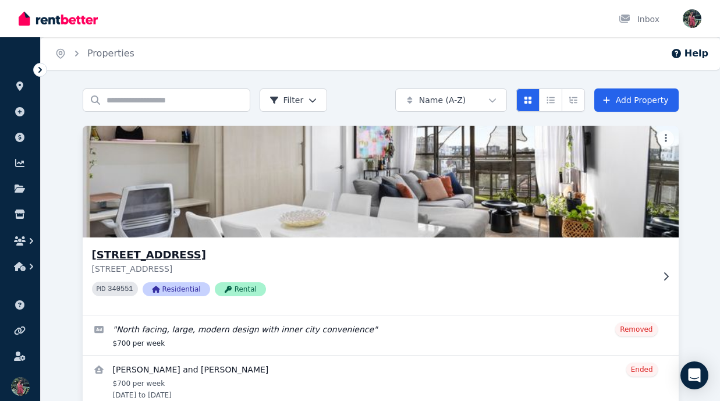
scroll to position [55, 0]
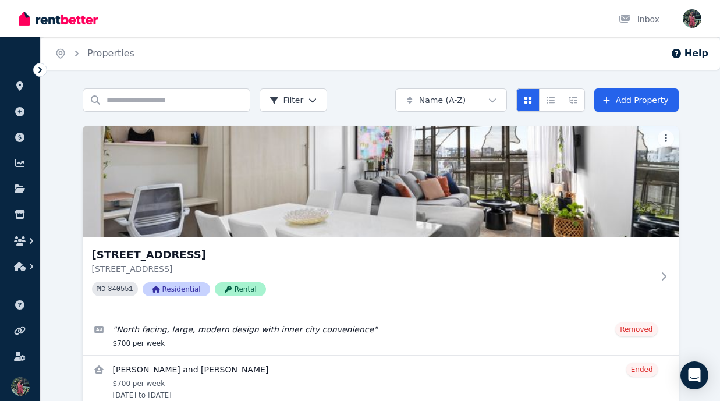
click at [686, 27] on div "Open user menu" at bounding box center [692, 18] width 19 height 19
click at [695, 21] on img "button" at bounding box center [692, 18] width 19 height 19
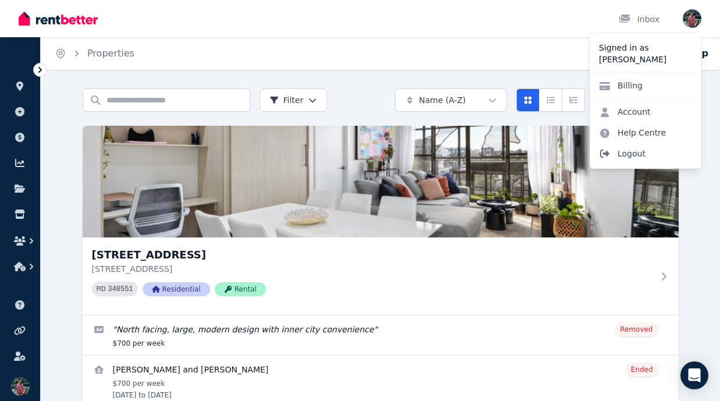
click at [640, 157] on span "Logout" at bounding box center [646, 153] width 112 height 21
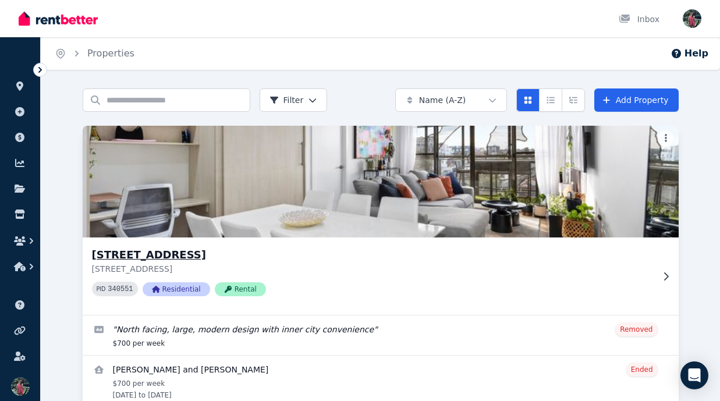
scroll to position [55, 0]
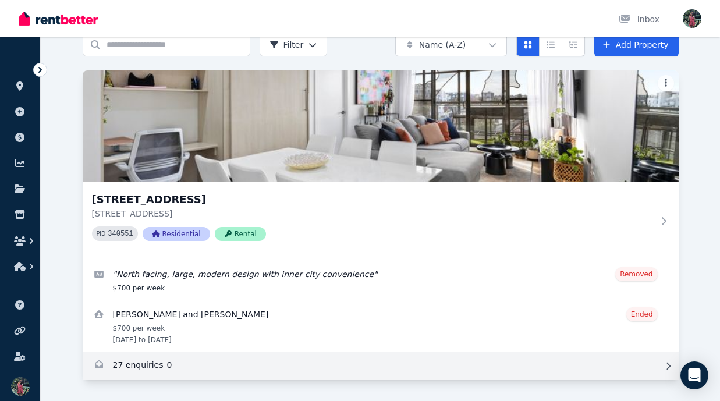
click at [219, 370] on link "Enquiries for unit 306/13 Wellington Street, St Kilda" at bounding box center [381, 366] width 596 height 28
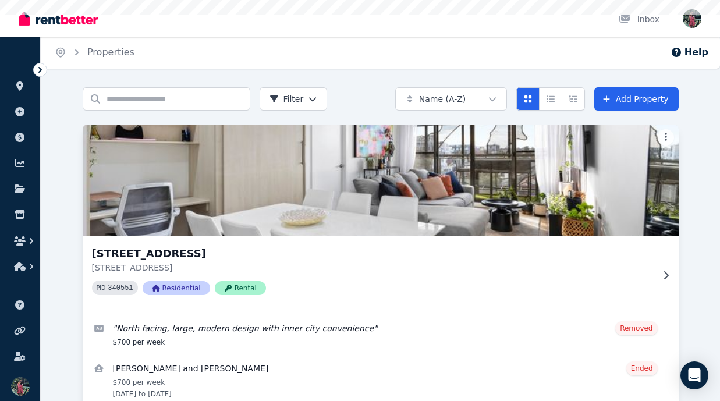
scroll to position [55, 0]
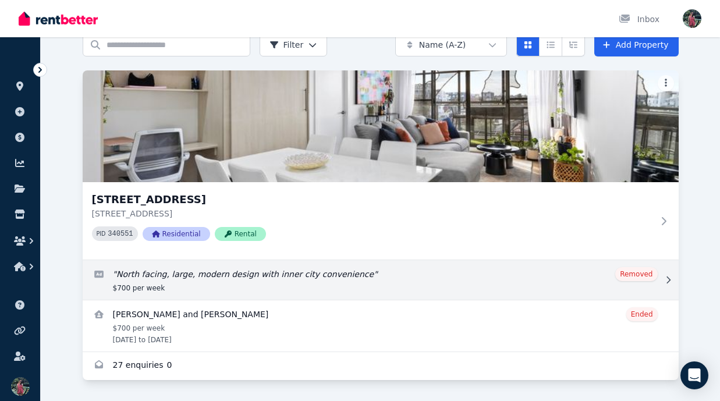
click at [431, 278] on link "Edit listing: North facing, large, modern design with inner city convenience" at bounding box center [381, 280] width 596 height 40
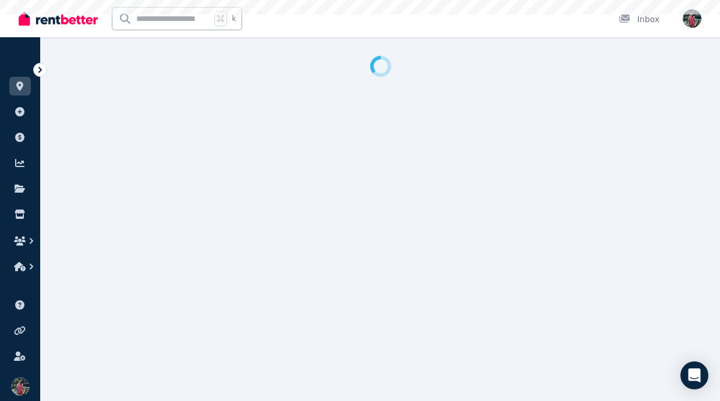
select select "**********"
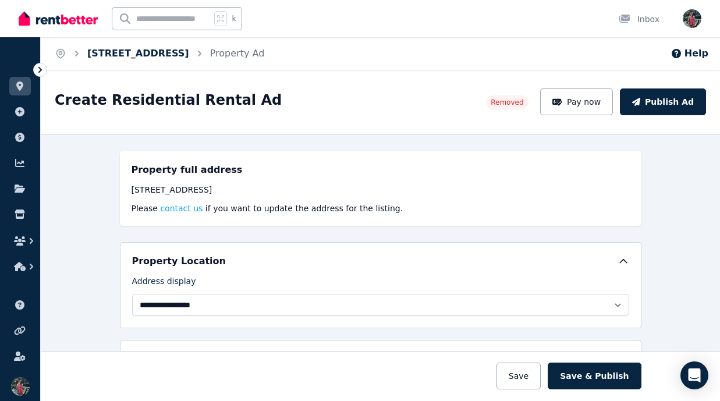
click at [189, 54] on link "[STREET_ADDRESS]" at bounding box center [138, 53] width 102 height 11
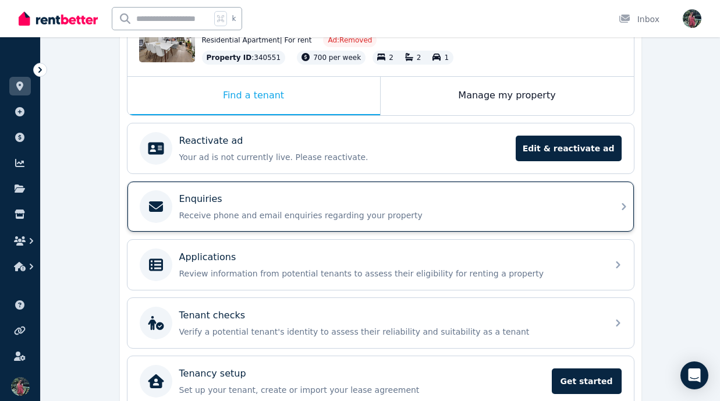
scroll to position [213, 0]
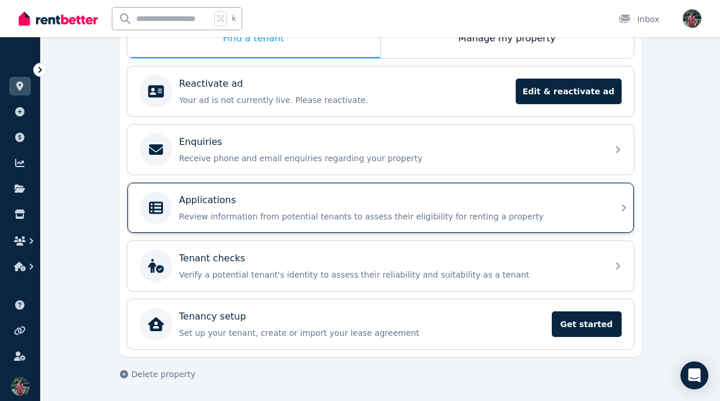
click at [494, 214] on p "Review information from potential tenants to assess their eligibility for renti…" at bounding box center [389, 217] width 421 height 12
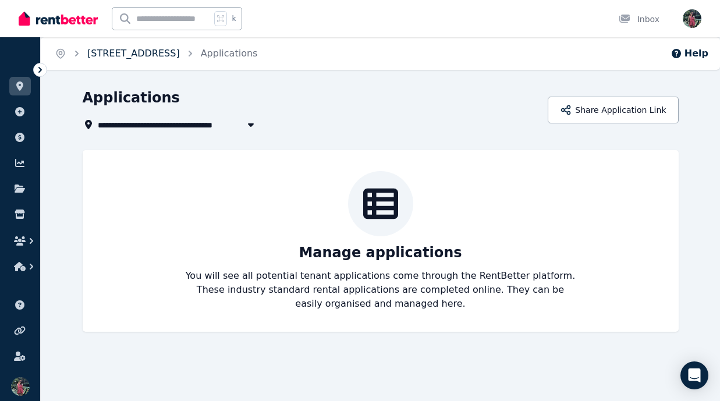
click at [180, 52] on link "[STREET_ADDRESS]" at bounding box center [133, 53] width 93 height 11
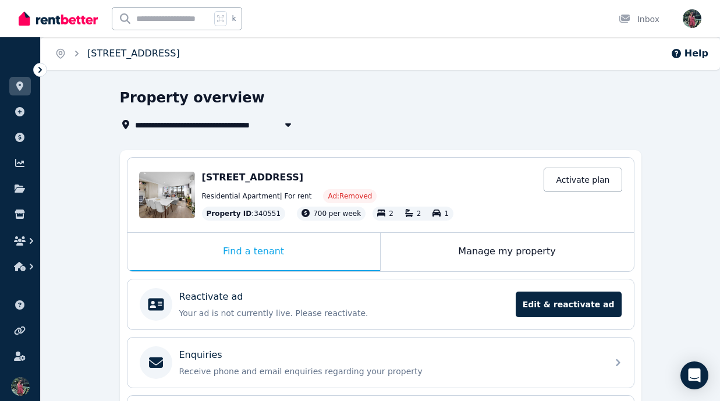
click at [105, 52] on link "[STREET_ADDRESS]" at bounding box center [133, 53] width 93 height 11
click at [40, 68] on icon at bounding box center [39, 70] width 3 height 6
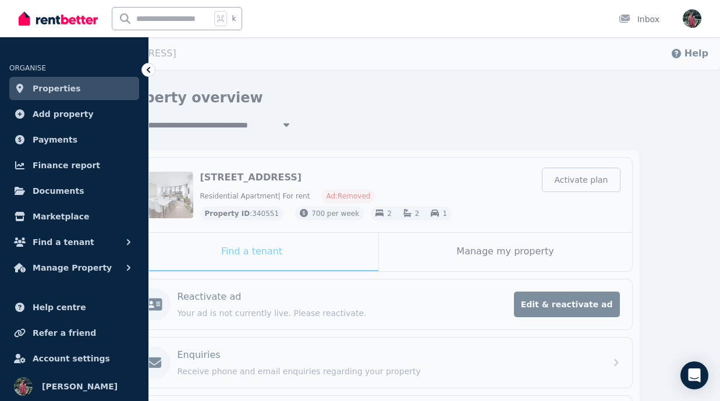
click at [63, 88] on span "Properties" at bounding box center [57, 88] width 48 height 14
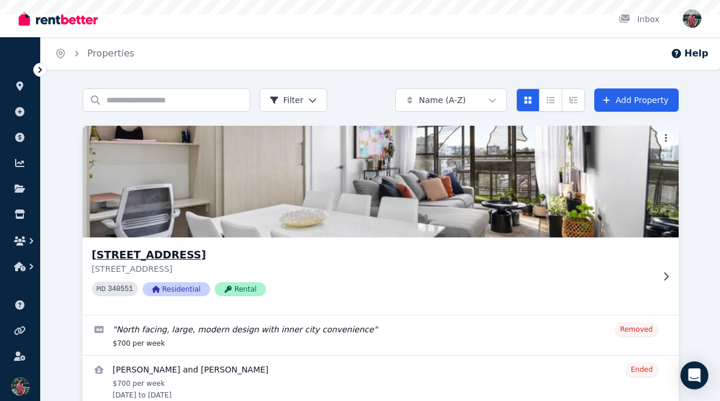
scroll to position [55, 0]
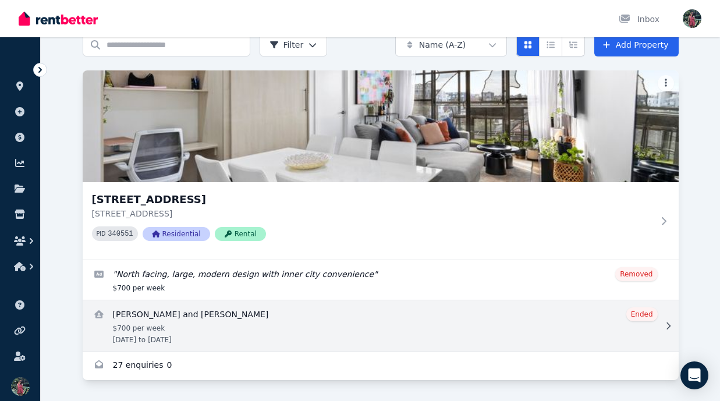
click at [494, 329] on link "View details for Steven Fraser and Sasapim Saelee" at bounding box center [381, 325] width 596 height 51
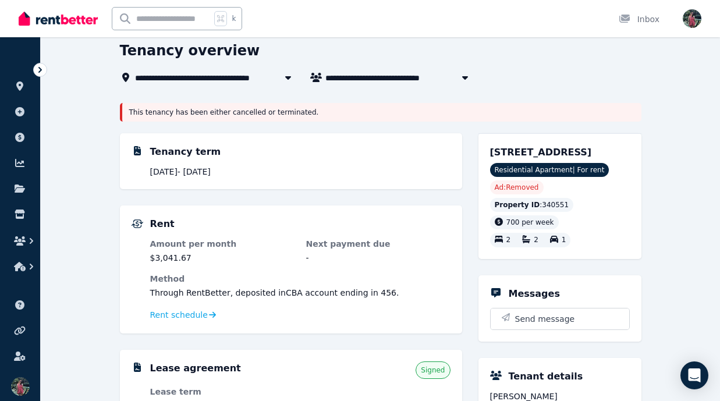
scroll to position [66, 0]
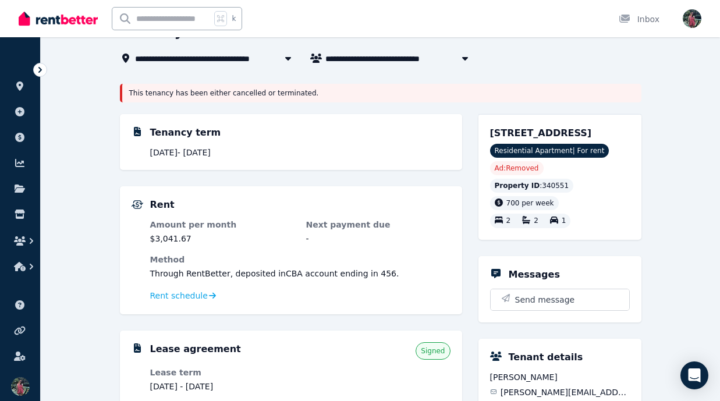
drag, startPoint x: 151, startPoint y: 159, endPoint x: 280, endPoint y: 158, distance: 128.6
click at [280, 159] on div "Tenancy term 6 Aug 2024 - 26 July 2025" at bounding box center [291, 142] width 342 height 56
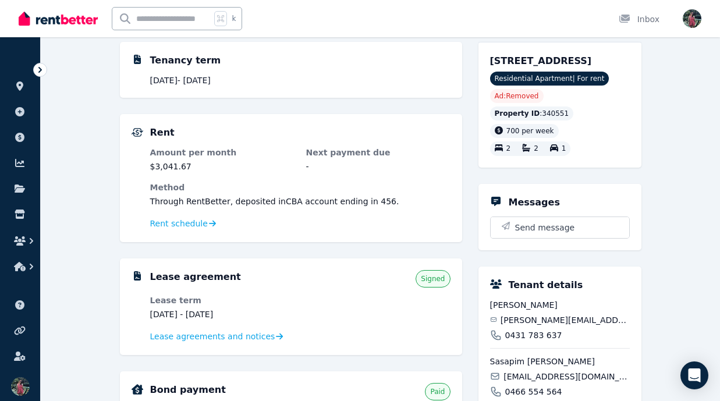
scroll to position [147, 0]
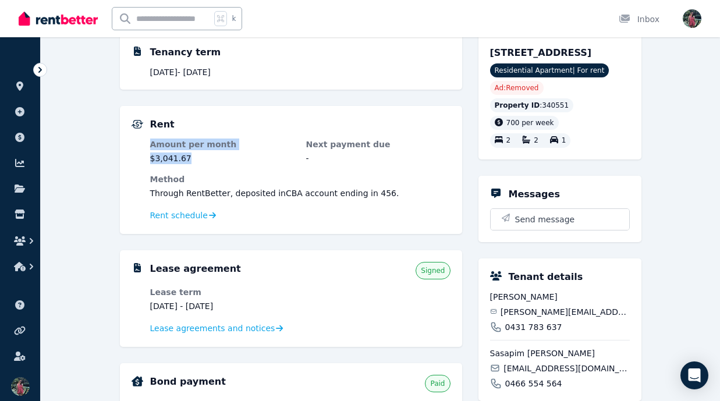
drag, startPoint x: 149, startPoint y: 145, endPoint x: 255, endPoint y: 161, distance: 107.1
click at [255, 161] on div "Rent Amount per month $3,041.67 Next payment due - Method Through RentBetter , …" at bounding box center [291, 170] width 319 height 105
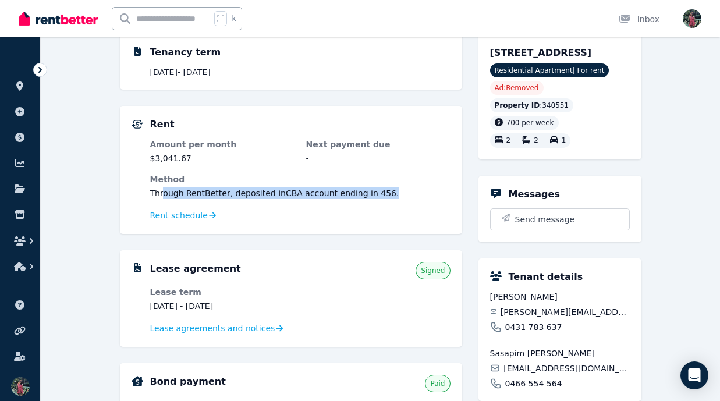
drag, startPoint x: 164, startPoint y: 192, endPoint x: 383, endPoint y: 196, distance: 218.9
click at [383, 196] on dd "Through RentBetter , deposited in CBA account ending in 456 ." at bounding box center [300, 193] width 300 height 12
drag, startPoint x: 147, startPoint y: 196, endPoint x: 382, endPoint y: 201, distance: 235.2
click at [382, 201] on div "Rent Amount per month $3,041.67 Next payment due - Method Through RentBetter , …" at bounding box center [291, 170] width 319 height 105
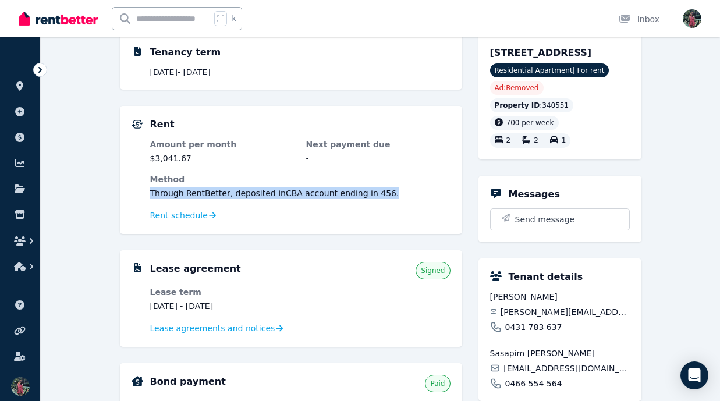
click at [256, 200] on dl "Amount per month $3,041.67 Next payment due - Method Through RentBetter , depos…" at bounding box center [300, 181] width 300 height 84
drag, startPoint x: 212, startPoint y: 193, endPoint x: 394, endPoint y: 197, distance: 182.2
click at [394, 197] on dd "Through RentBetter , deposited in CBA account ending in 456 ." at bounding box center [300, 193] width 300 height 12
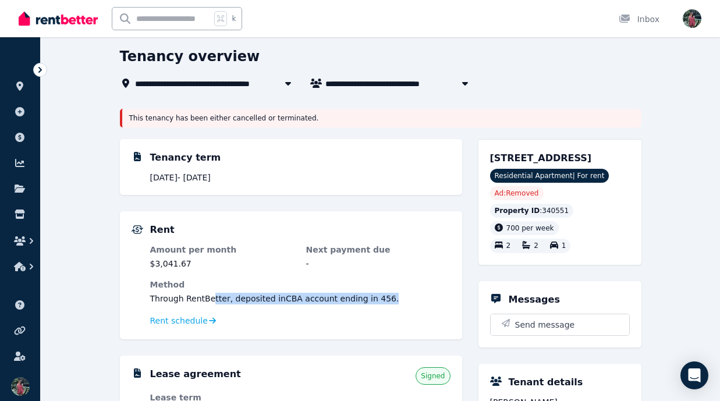
scroll to position [37, 0]
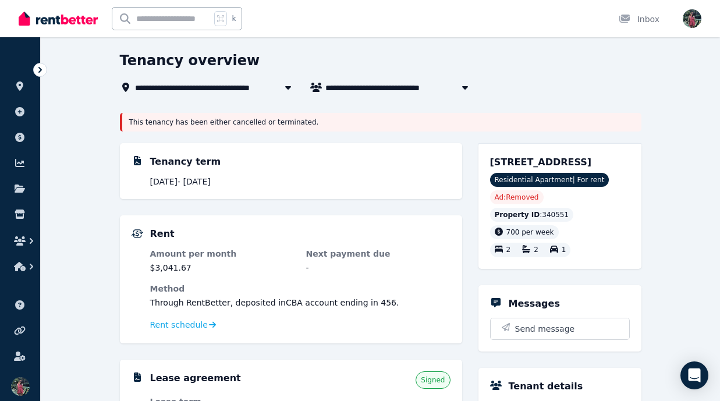
click at [38, 69] on icon at bounding box center [40, 70] width 12 height 12
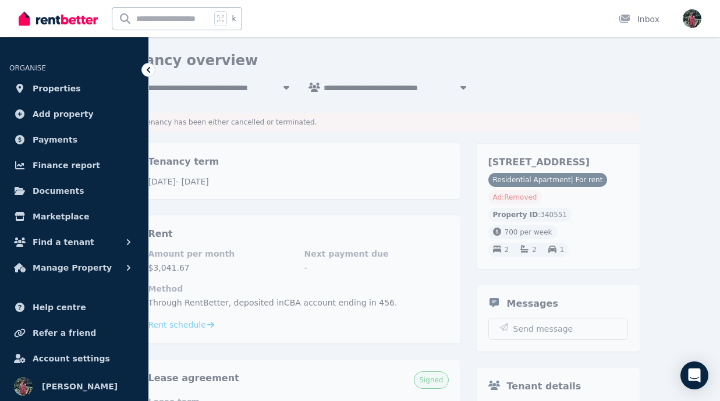
click at [40, 200] on link "Documents" at bounding box center [74, 190] width 130 height 23
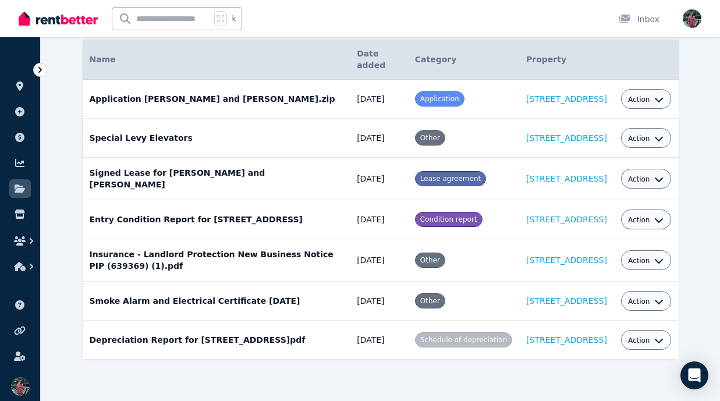
scroll to position [125, 0]
drag, startPoint x: 89, startPoint y: 331, endPoint x: 150, endPoint y: 349, distance: 63.2
click at [150, 349] on td "Depreciation Report for 306-13 Wellington St St Kilda VIC.pdf Date added: 03/07…" at bounding box center [217, 340] width 268 height 39
drag, startPoint x: 147, startPoint y: 347, endPoint x: 98, endPoint y: 327, distance: 53.0
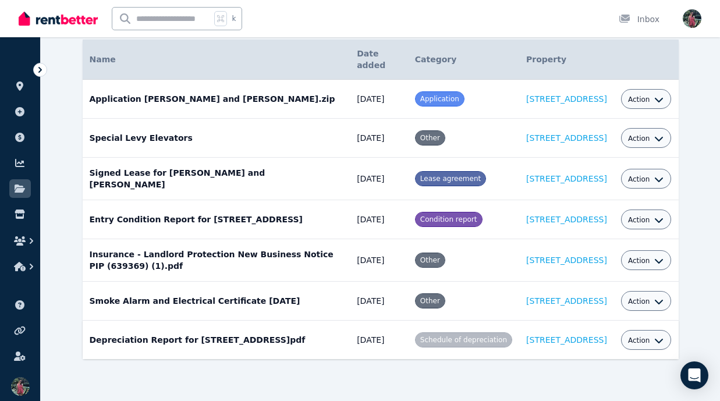
click at [98, 327] on td "Depreciation Report for 306-13 Wellington St St Kilda VIC.pdf Date added: 03/07…" at bounding box center [217, 340] width 268 height 39
click at [146, 299] on td "Smoke Alarm and Electrical Certificate 16/07/2024 Date added: 24/07/2024 Catego…" at bounding box center [217, 301] width 268 height 39
click at [119, 288] on td "Smoke Alarm and Electrical Certificate 16/07/2024 Date added: 24/07/2024 Catego…" at bounding box center [217, 301] width 268 height 39
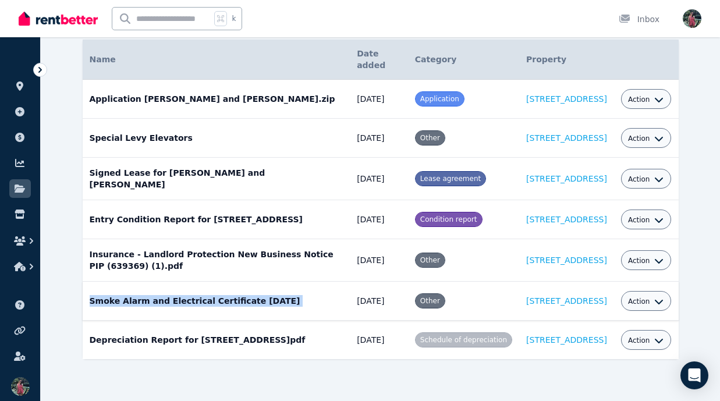
click at [119, 288] on td "Smoke Alarm and Electrical Certificate 16/07/2024 Date added: 24/07/2024 Catego…" at bounding box center [217, 301] width 268 height 39
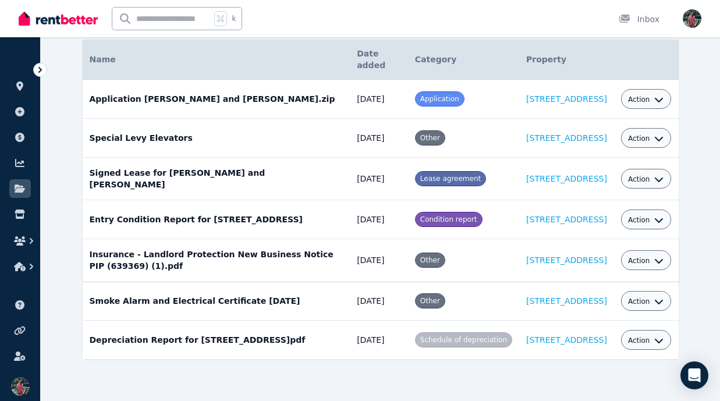
click at [155, 249] on td "Insurance - Landlord Protection New Business Notice PIP (639369) (1).pdf Date a…" at bounding box center [217, 260] width 268 height 42
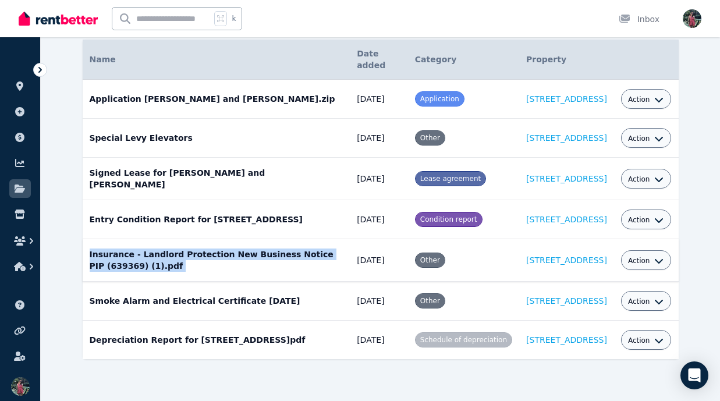
click at [155, 249] on td "Insurance - Landlord Protection New Business Notice PIP (639369) (1).pdf Date a…" at bounding box center [217, 260] width 268 height 42
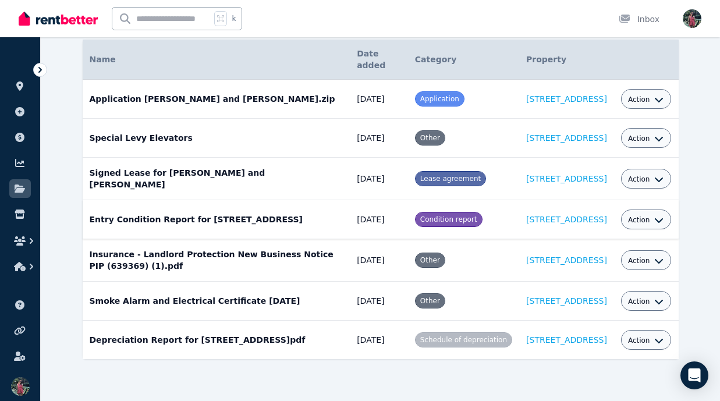
click at [152, 205] on td "Entry Condition Report for unit 306/13 Wellington Street, St Kilda Date added: …" at bounding box center [217, 219] width 268 height 39
click at [136, 162] on td "Signed Lease for Steven Fraser and Sasapim Saelee Date added: 20/09/2024 Catego…" at bounding box center [217, 179] width 268 height 42
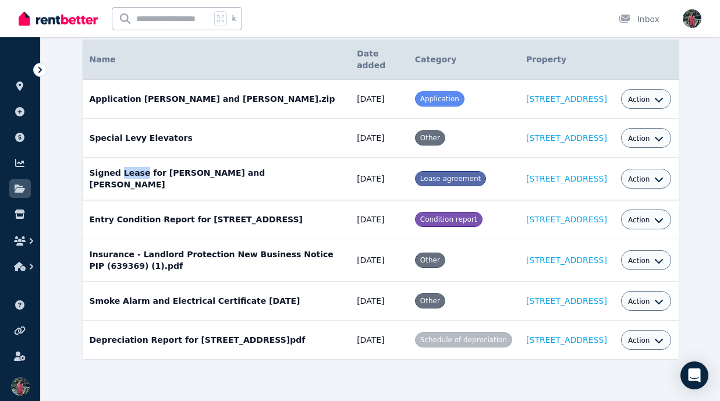
click at [136, 162] on td "Signed Lease for Steven Fraser and Sasapim Saelee Date added: 20/09/2024 Catego…" at bounding box center [217, 179] width 268 height 42
click at [129, 133] on td "Special Levy Elevators Date added: 29/09/2024 Category: Other Property: unit 30…" at bounding box center [217, 138] width 268 height 39
click at [137, 123] on td "Special Levy Elevators Date added: 29/09/2024 Category: Other Property: unit 30…" at bounding box center [217, 138] width 268 height 39
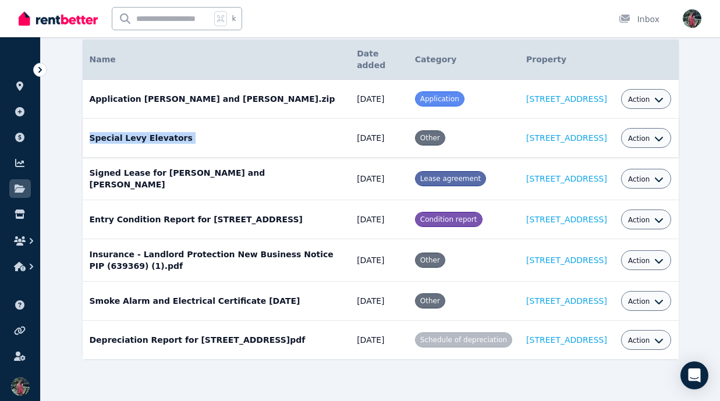
click at [137, 123] on td "Special Levy Elevators Date added: 29/09/2024 Category: Other Property: unit 30…" at bounding box center [217, 138] width 268 height 39
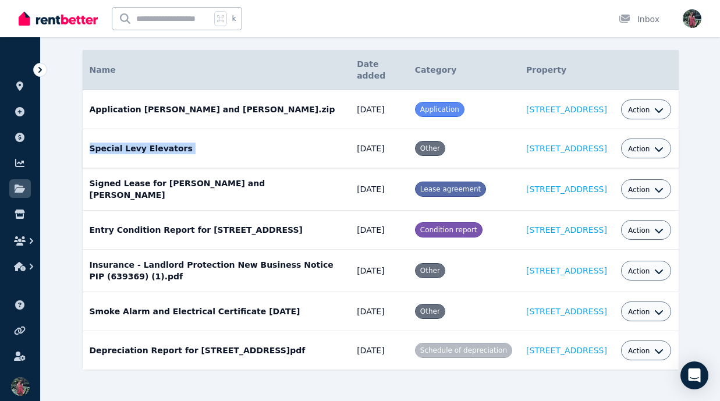
scroll to position [92, 0]
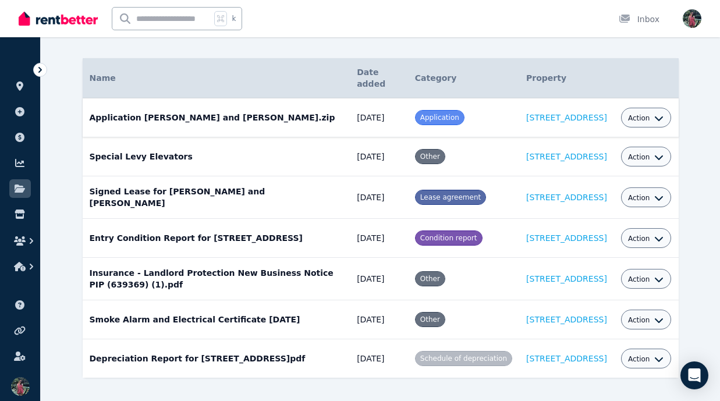
click at [123, 116] on td "Application Steven Fraser and Sasapim Saelee.zip Date added: 21/10/2024 Categor…" at bounding box center [217, 117] width 268 height 39
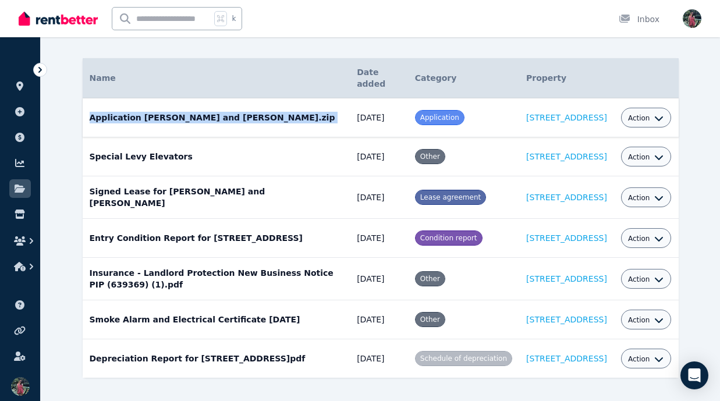
click at [123, 116] on td "Application Steven Fraser and Sasapim Saelee.zip Date added: 21/10/2024 Categor…" at bounding box center [217, 117] width 268 height 39
click at [152, 132] on td "Application Steven Fraser and Sasapim Saelee.zip Date added: 21/10/2024 Categor…" at bounding box center [217, 117] width 268 height 39
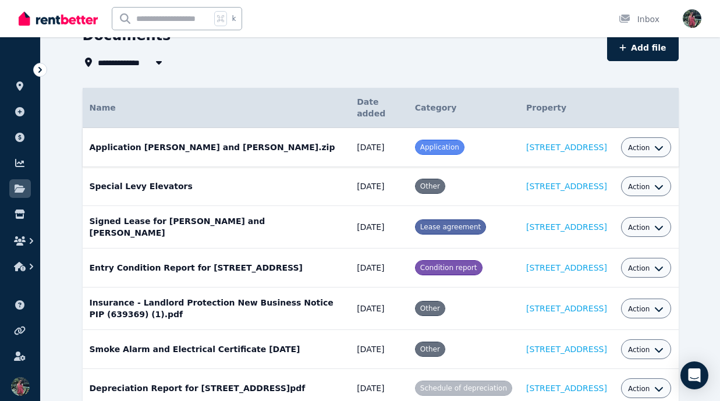
scroll to position [58, 0]
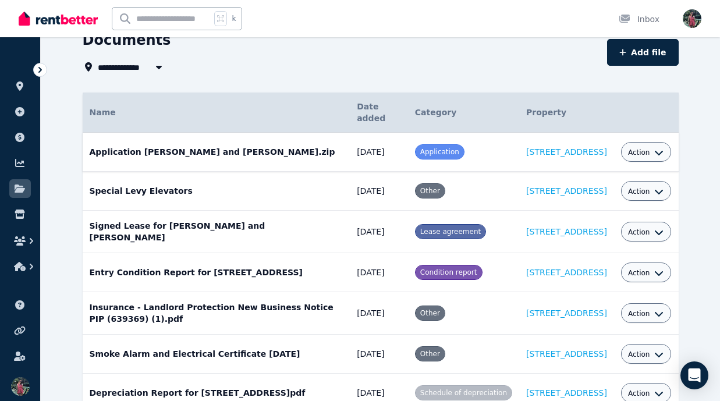
click at [132, 149] on td "Application Steven Fraser and Sasapim Saelee.zip Date added: 21/10/2024 Categor…" at bounding box center [217, 152] width 268 height 39
click at [70, 177] on div "**********" at bounding box center [380, 242] width 679 height 423
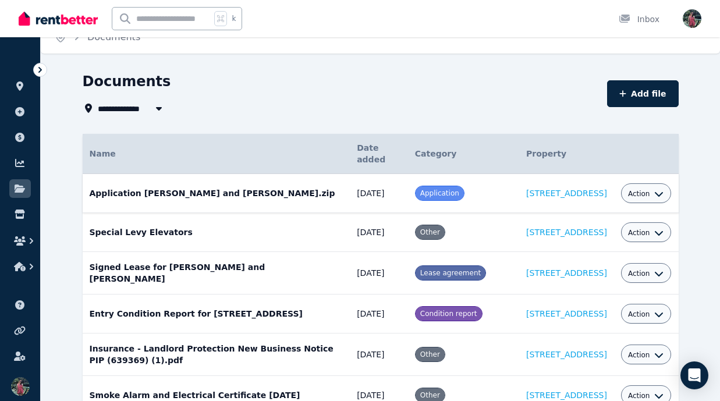
scroll to position [0, 0]
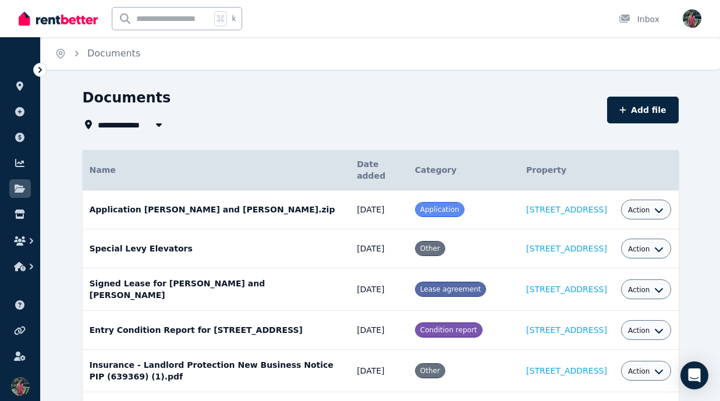
click at [41, 65] on icon at bounding box center [40, 70] width 12 height 12
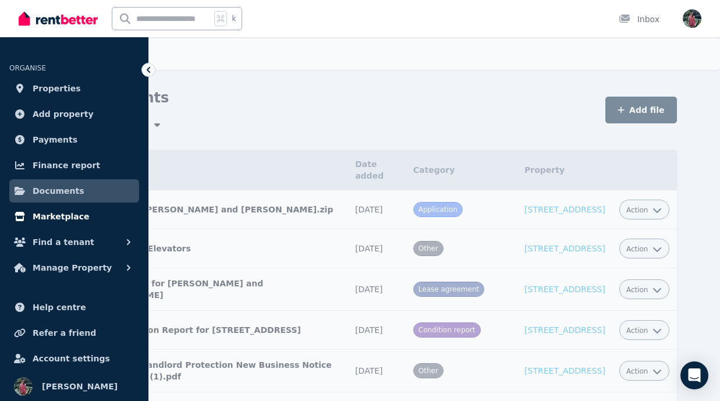
click at [68, 217] on span "Marketplace" at bounding box center [61, 217] width 56 height 14
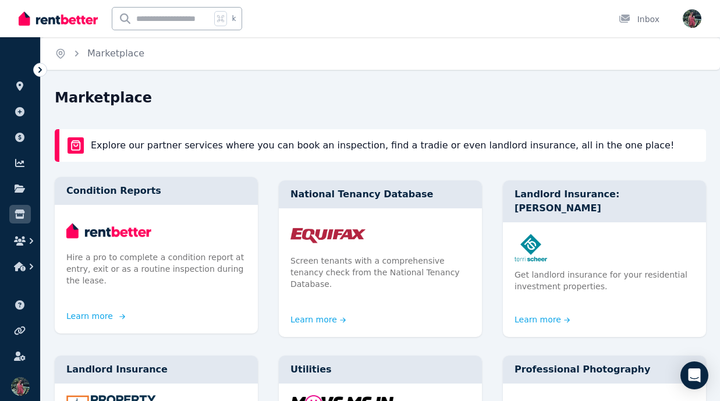
click at [122, 268] on p "Hire a pro to complete a condition report at entry, exit or as a routine inspec…" at bounding box center [156, 268] width 180 height 35
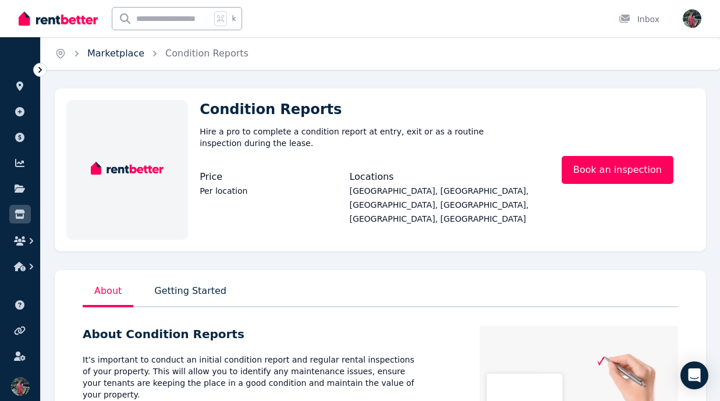
click at [125, 56] on link "Marketplace" at bounding box center [115, 53] width 57 height 11
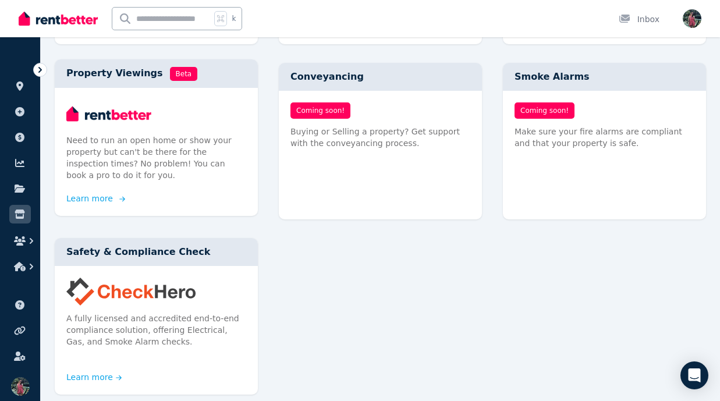
scroll to position [650, 0]
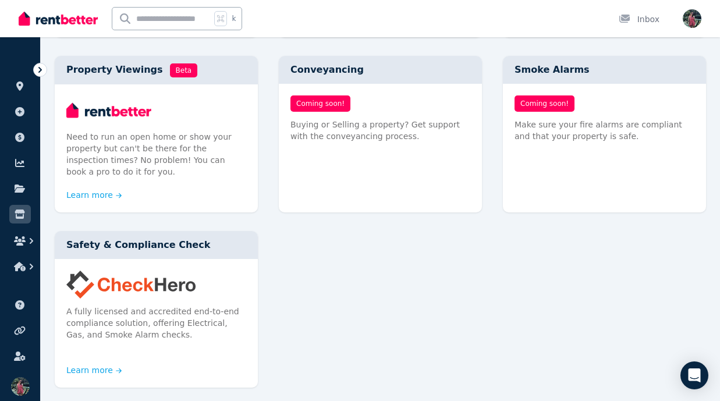
click at [297, 70] on div "Conveyancing" at bounding box center [380, 70] width 203 height 28
click at [367, 83] on div "Conveyancing" at bounding box center [380, 70] width 203 height 28
click at [314, 72] on div "Conveyancing" at bounding box center [380, 70] width 203 height 28
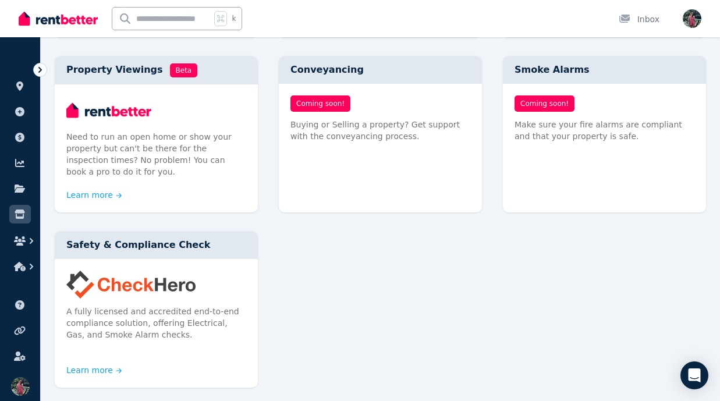
click at [314, 72] on div "Conveyancing" at bounding box center [380, 70] width 203 height 28
click at [531, 67] on div "Smoke Alarms" at bounding box center [604, 70] width 203 height 28
click at [531, 68] on div "Smoke Alarms" at bounding box center [604, 70] width 203 height 28
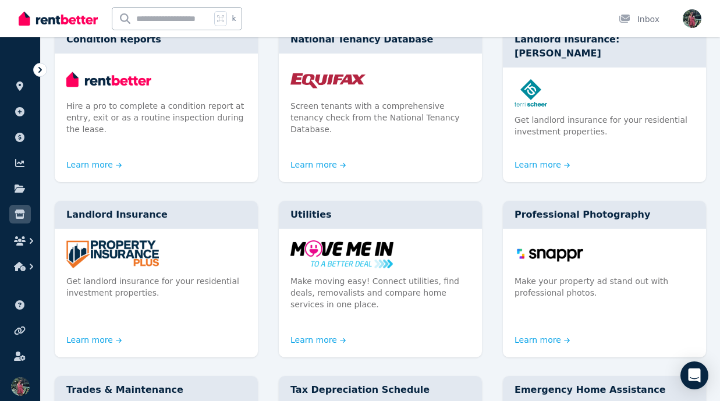
scroll to position [0, 0]
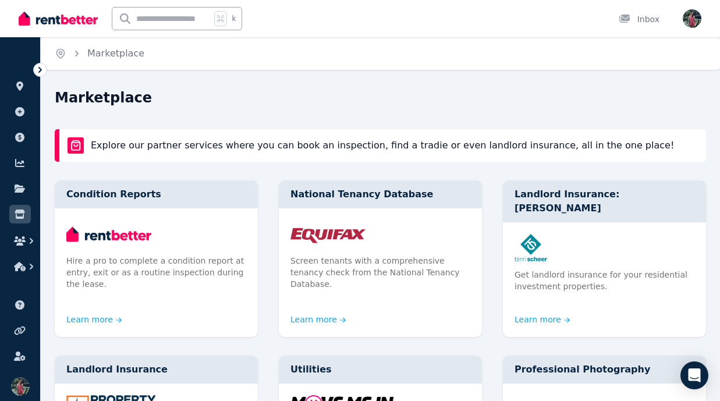
click at [42, 72] on icon at bounding box center [40, 70] width 12 height 12
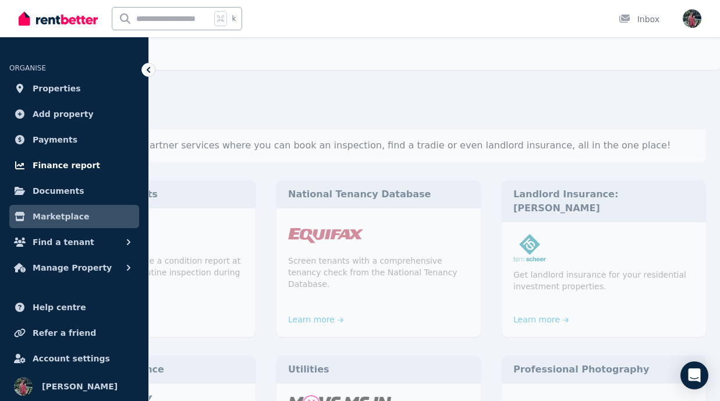
click at [67, 165] on span "Finance report" at bounding box center [67, 165] width 68 height 14
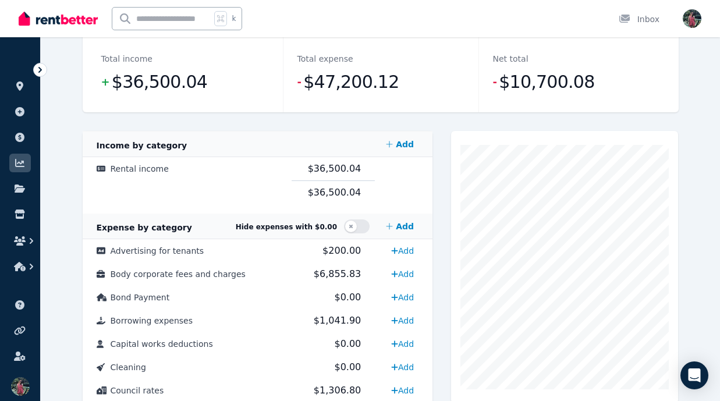
scroll to position [146, 0]
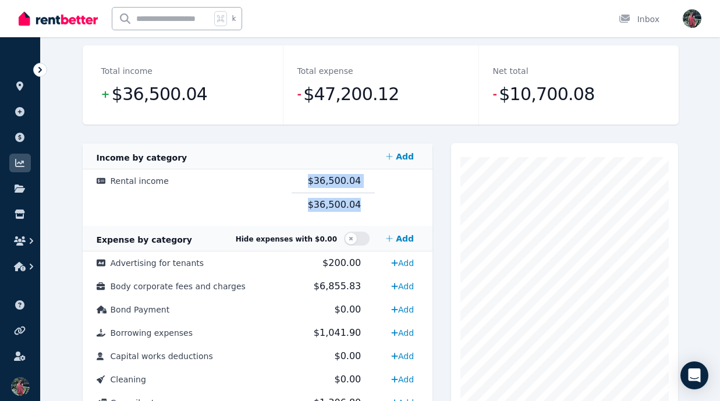
drag, startPoint x: 304, startPoint y: 178, endPoint x: 367, endPoint y: 204, distance: 68.4
click at [254, 211] on td at bounding box center [187, 205] width 209 height 24
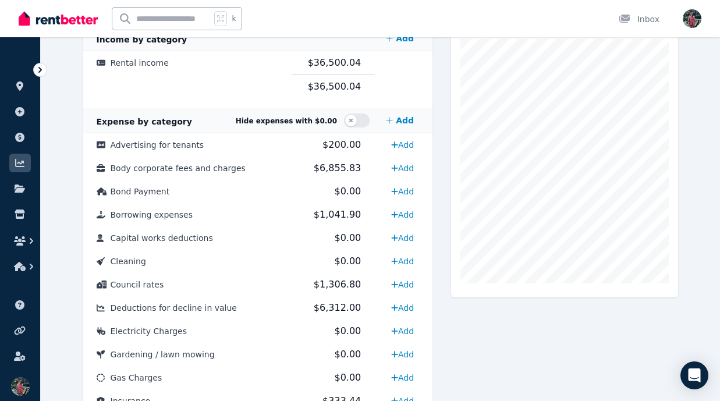
scroll to position [264, 0]
drag, startPoint x: 318, startPoint y: 146, endPoint x: 382, endPoint y: 146, distance: 64.6
click at [382, 146] on tr "Advertising for tenants $200.00 Add" at bounding box center [258, 144] width 350 height 23
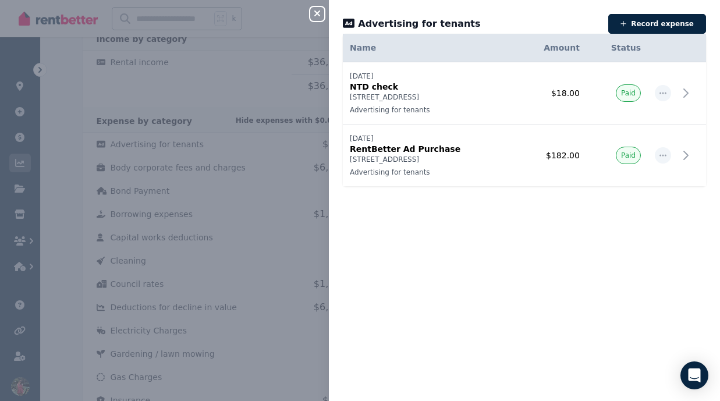
click at [320, 12] on icon "button" at bounding box center [317, 13] width 6 height 6
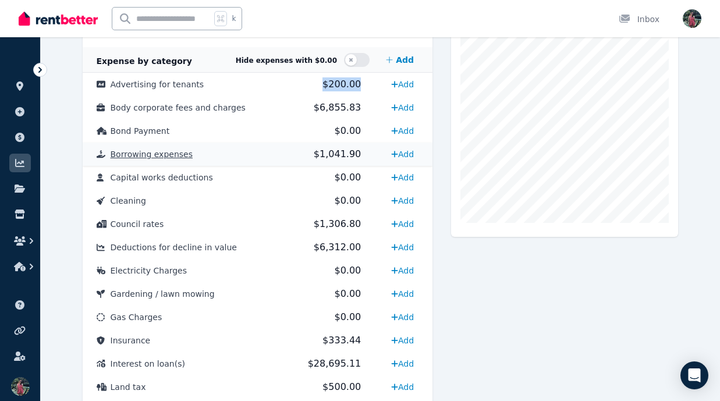
scroll to position [325, 0]
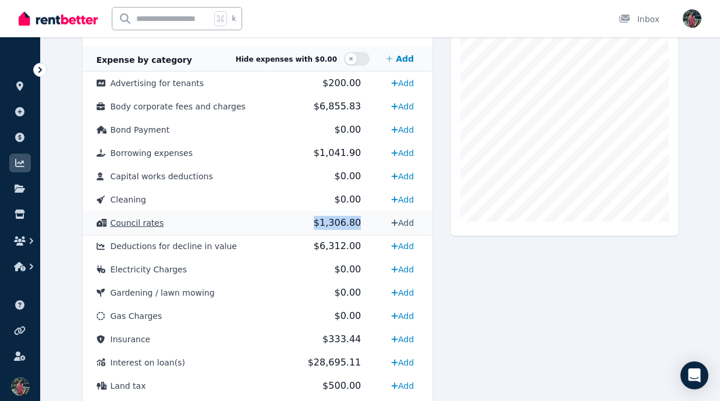
drag, startPoint x: 293, startPoint y: 227, endPoint x: 385, endPoint y: 228, distance: 92.0
click at [385, 228] on tr "Council rates $1,306.80 Add" at bounding box center [258, 222] width 350 height 23
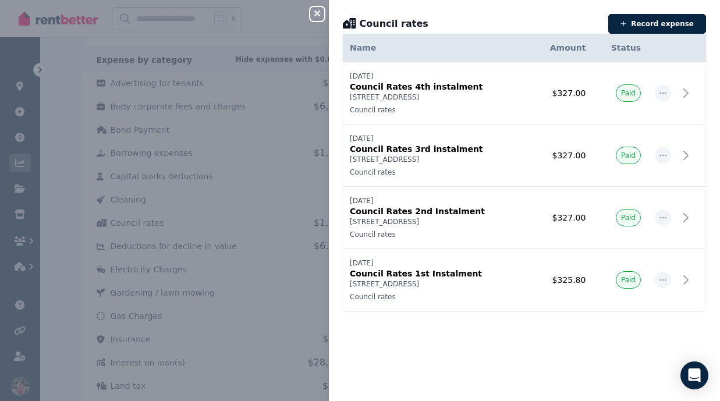
click at [316, 13] on icon "button" at bounding box center [317, 13] width 6 height 6
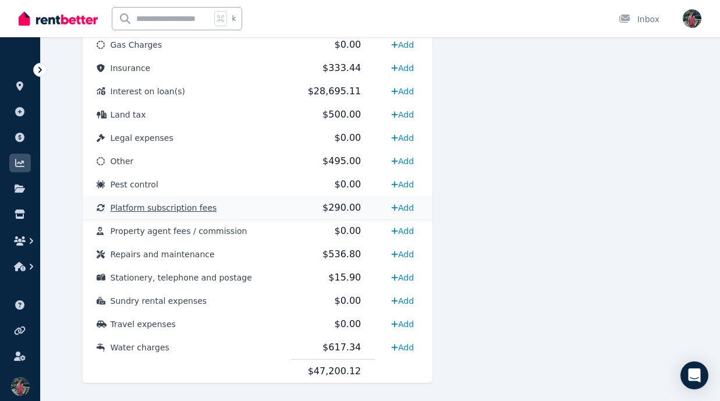
scroll to position [618, 0]
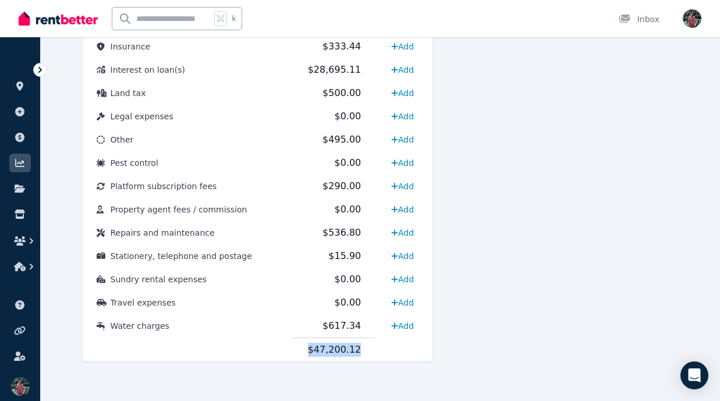
drag, startPoint x: 304, startPoint y: 356, endPoint x: 374, endPoint y: 352, distance: 69.3
click at [375, 353] on table "Cost Code Amount Income by category Add Rental income $36,500.04 $36,500.04 Exp…" at bounding box center [258, 16] width 350 height 690
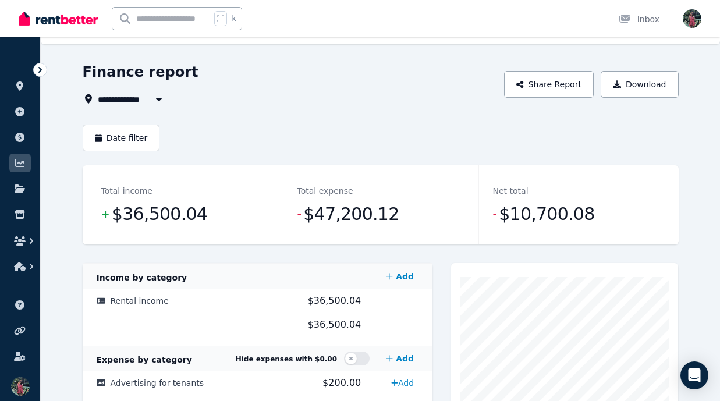
scroll to position [11, 0]
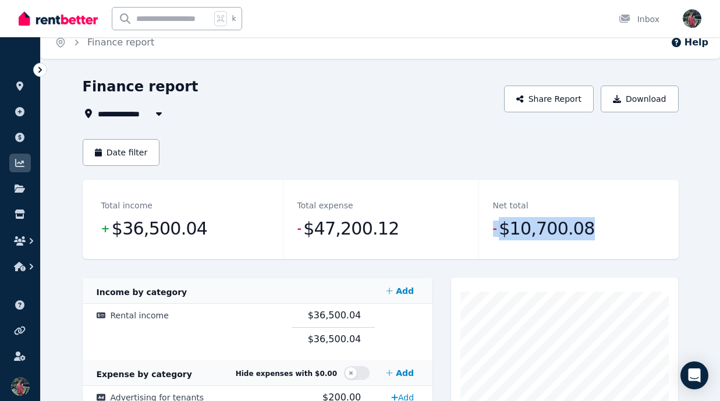
drag, startPoint x: 488, startPoint y: 233, endPoint x: 620, endPoint y: 233, distance: 132.1
click at [620, 233] on div "Net total - $10,700.08" at bounding box center [576, 219] width 196 height 79
click at [620, 233] on dd "- $10,700.08" at bounding box center [576, 228] width 167 height 23
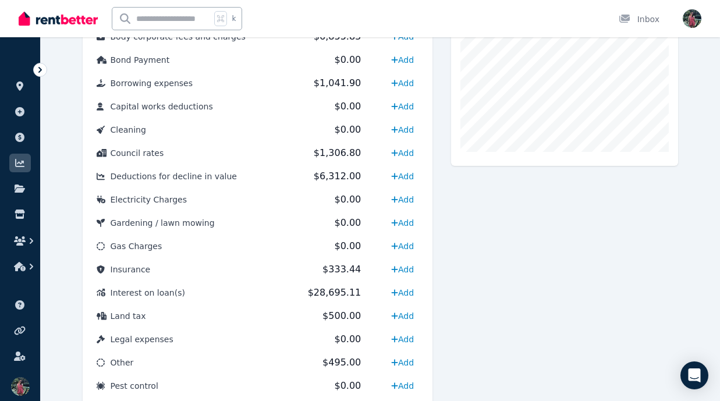
scroll to position [394, 0]
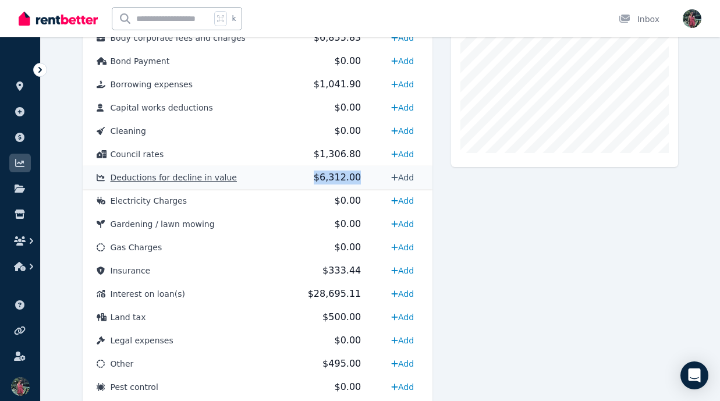
drag, startPoint x: 302, startPoint y: 173, endPoint x: 385, endPoint y: 172, distance: 82.7
click at [385, 173] on tr "Deductions for decline in value $6,312.00 Add" at bounding box center [258, 177] width 350 height 23
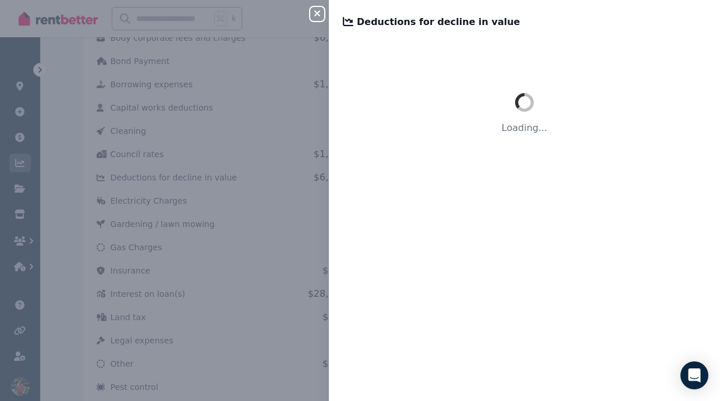
click at [595, 308] on div "Loading..." at bounding box center [524, 215] width 391 height 343
click at [318, 16] on icon "button" at bounding box center [317, 13] width 14 height 9
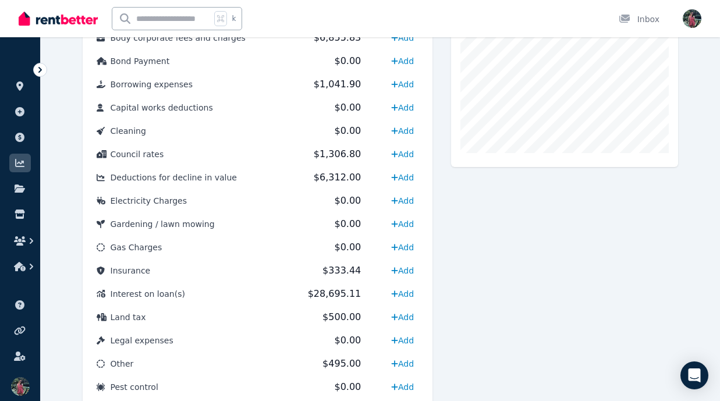
click at [558, 268] on div "Expense Platform subscription fees 290" at bounding box center [564, 249] width 227 height 709
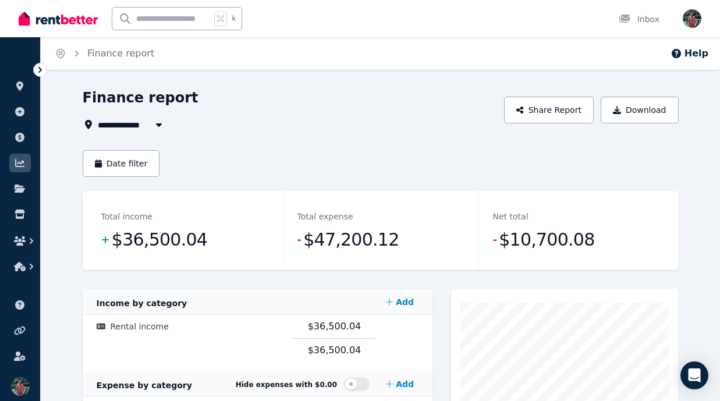
click at [413, 121] on div "**********" at bounding box center [290, 125] width 415 height 14
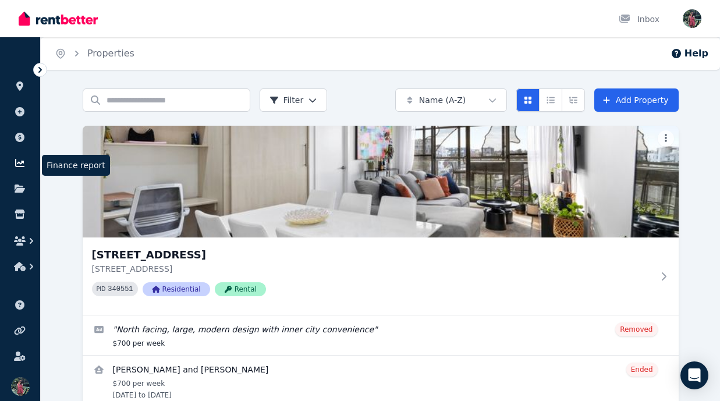
click at [16, 161] on icon at bounding box center [20, 162] width 12 height 9
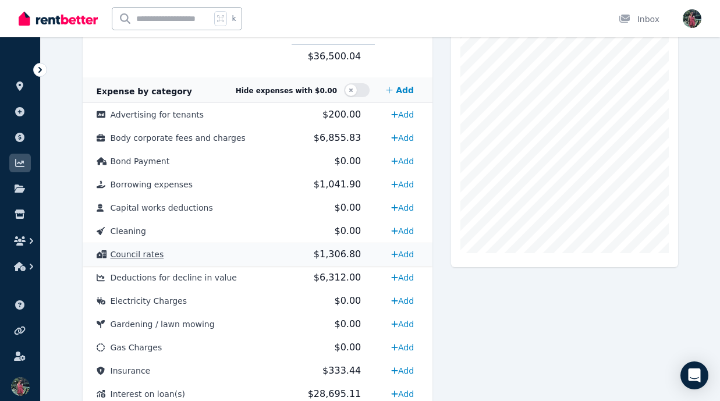
scroll to position [618, 0]
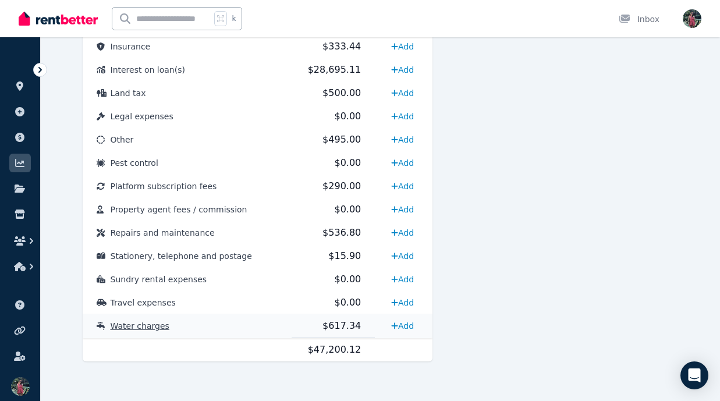
click at [265, 325] on td "Water charges" at bounding box center [187, 326] width 209 height 24
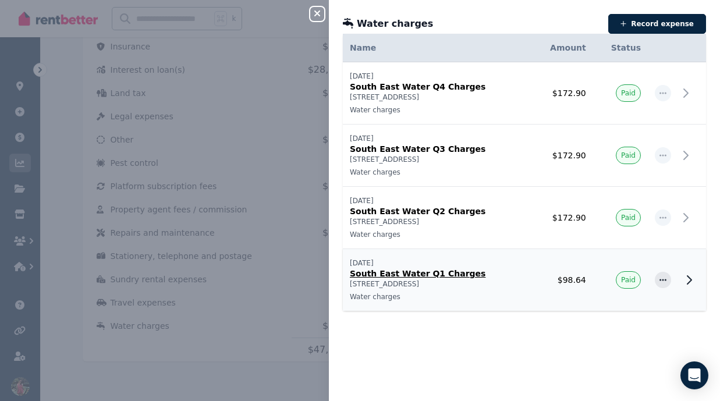
click at [539, 278] on td "$98.64" at bounding box center [561, 280] width 62 height 62
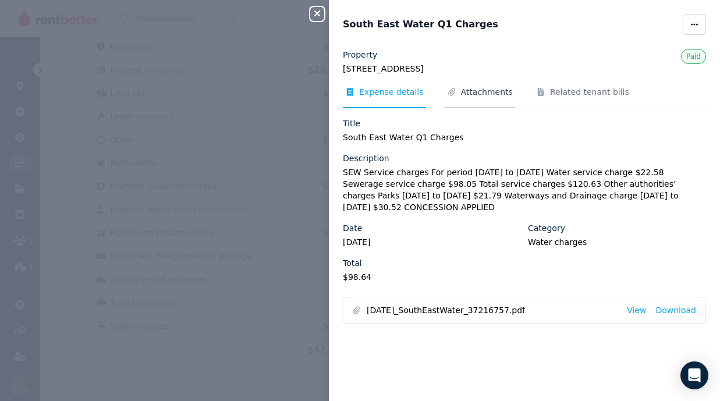
click at [492, 96] on span "Attachments" at bounding box center [487, 92] width 52 height 12
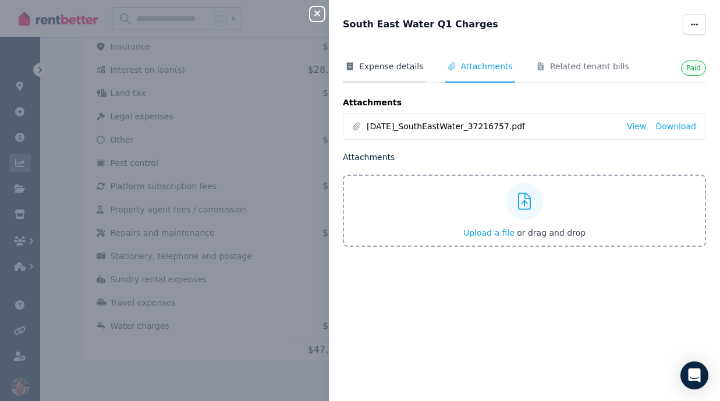
click at [404, 70] on span "Expense details" at bounding box center [391, 67] width 65 height 12
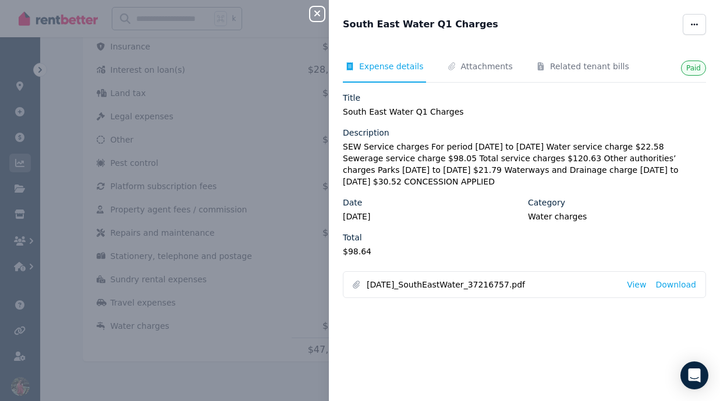
drag, startPoint x: 414, startPoint y: 286, endPoint x: 536, endPoint y: 292, distance: 121.8
click at [537, 283] on span "2024-07-09_SouthEastWater_37216757.pdf" at bounding box center [492, 285] width 251 height 12
click at [525, 349] on div "Paid Expense details Attachments Related tenant bills Title South East Water Q1…" at bounding box center [524, 218] width 391 height 338
click at [412, 279] on span "2024-07-09_SouthEastWater_37216757.pdf" at bounding box center [492, 285] width 251 height 12
click at [412, 281] on span "2024-07-09_SouthEastWater_37216757.pdf" at bounding box center [492, 285] width 251 height 12
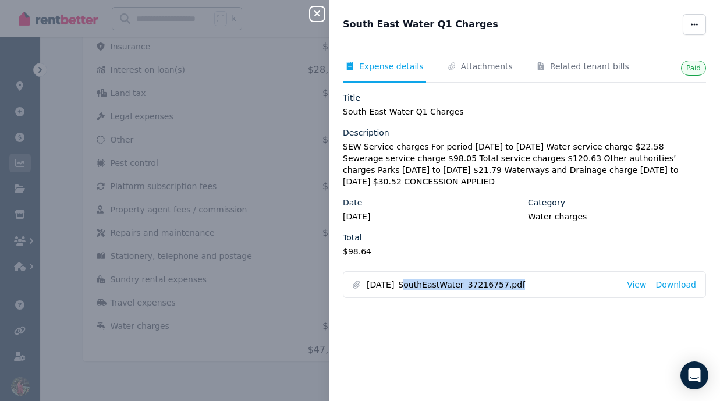
click at [412, 281] on span "2024-07-09_SouthEastWater_37216757.pdf" at bounding box center [492, 285] width 251 height 12
click at [403, 328] on div "Paid Expense details Attachments Related tenant bills Title South East Water Q1…" at bounding box center [524, 218] width 391 height 338
click at [319, 13] on icon "button" at bounding box center [317, 13] width 14 height 9
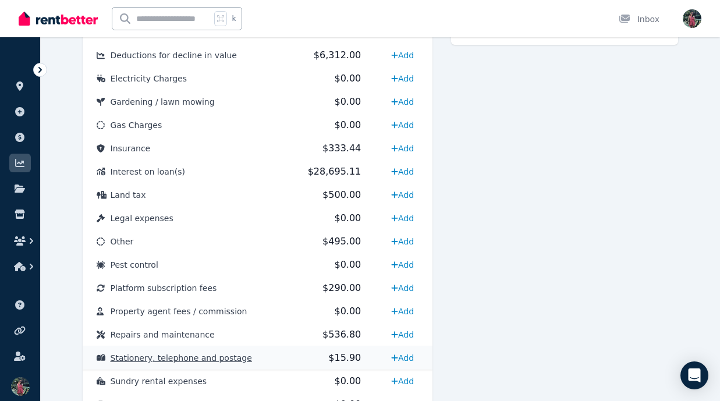
scroll to position [510, 0]
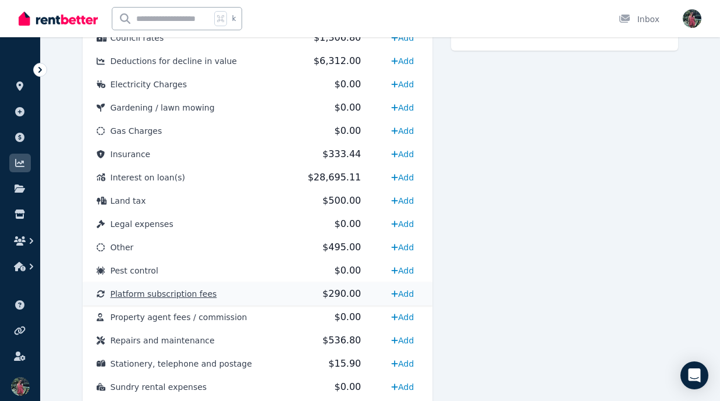
click at [211, 292] on td "Platform subscription fees" at bounding box center [187, 293] width 209 height 23
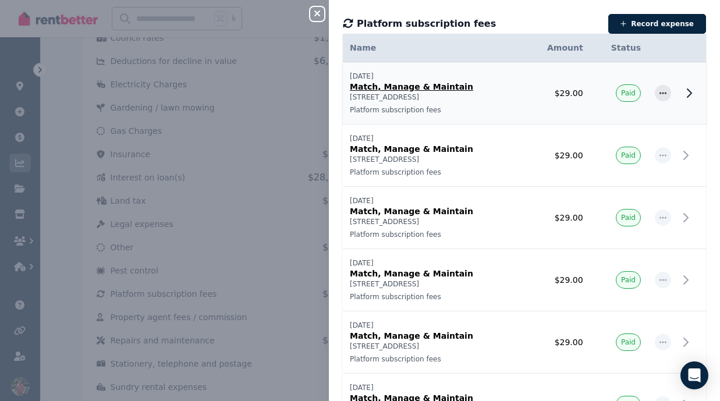
click at [504, 76] on p "29/06/2025" at bounding box center [434, 76] width 168 height 9
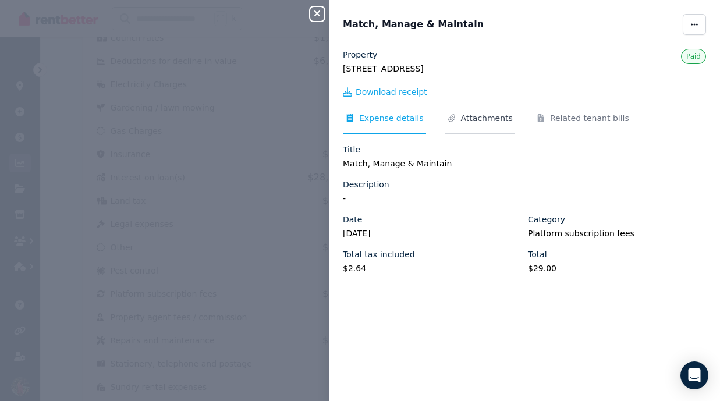
click at [476, 119] on span "Attachments" at bounding box center [487, 118] width 52 height 12
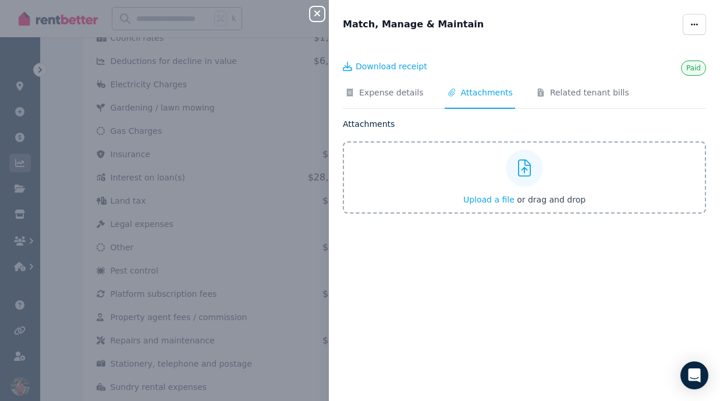
click at [322, 19] on button "Close panel" at bounding box center [317, 14] width 14 height 14
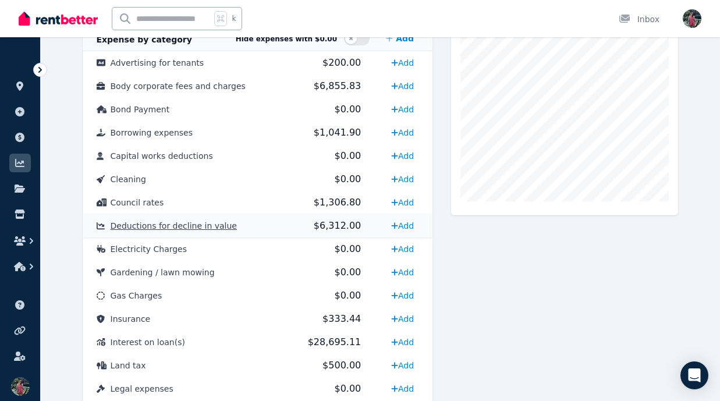
scroll to position [345, 0]
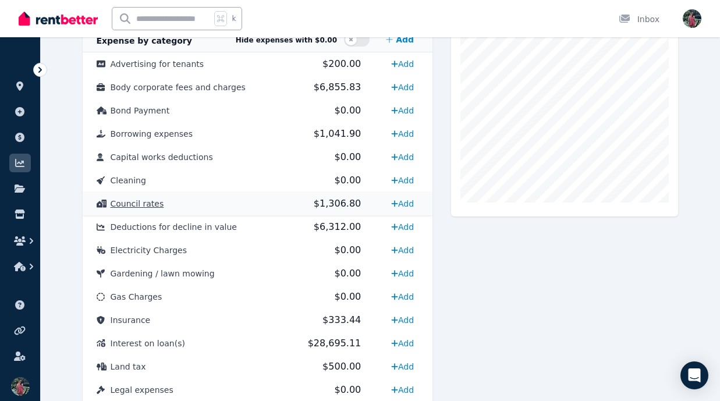
click at [253, 205] on td "Council rates" at bounding box center [187, 203] width 209 height 23
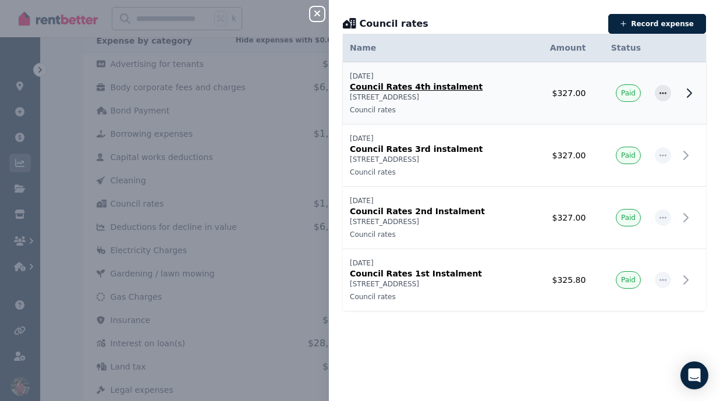
click at [509, 98] on p "[STREET_ADDRESS]" at bounding box center [436, 97] width 173 height 9
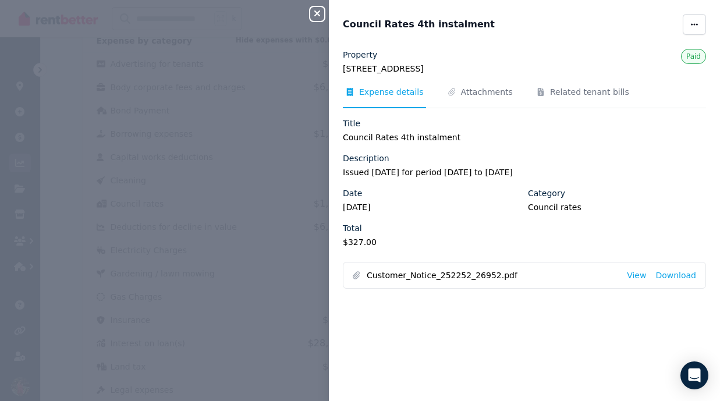
click at [315, 9] on button "Close panel" at bounding box center [317, 14] width 14 height 14
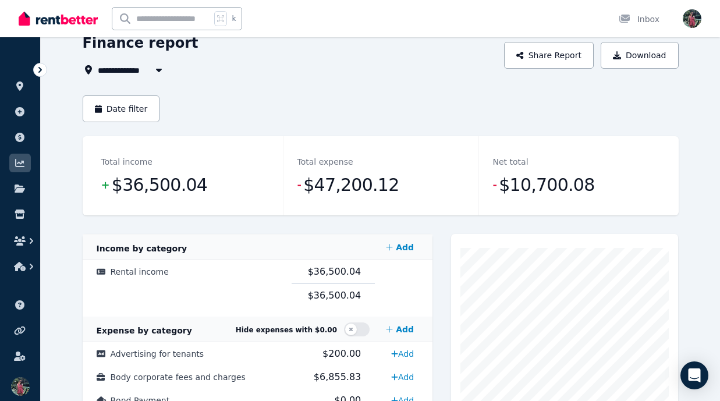
scroll to position [0, 0]
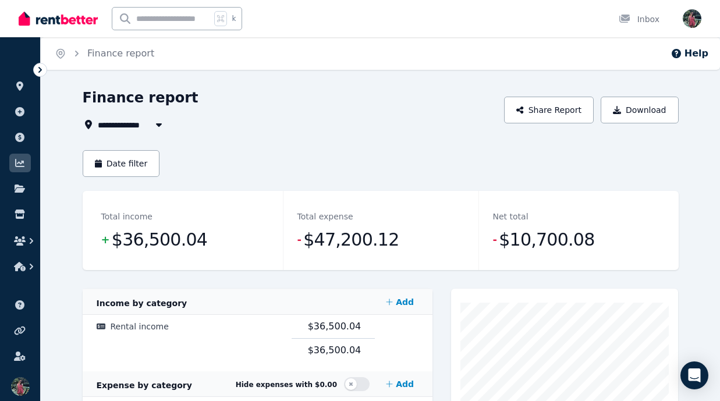
click at [42, 17] on img at bounding box center [58, 18] width 79 height 17
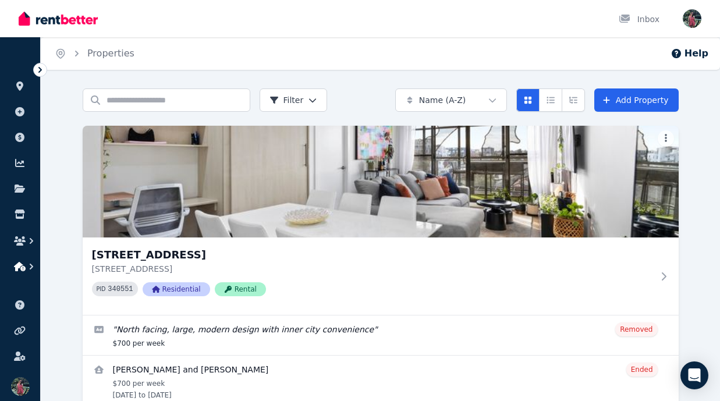
click at [27, 269] on icon "button" at bounding box center [32, 267] width 12 height 12
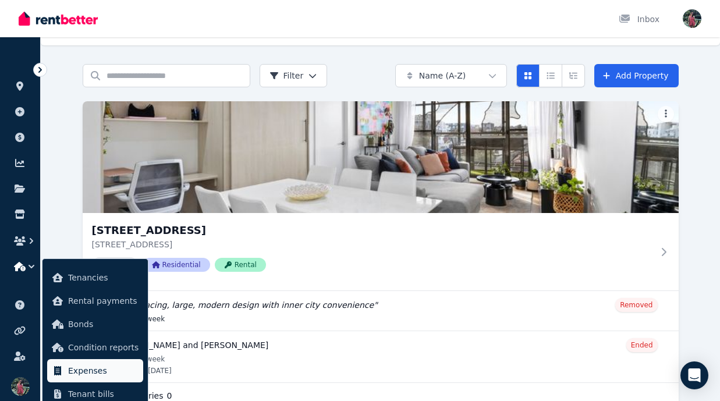
scroll to position [20, 0]
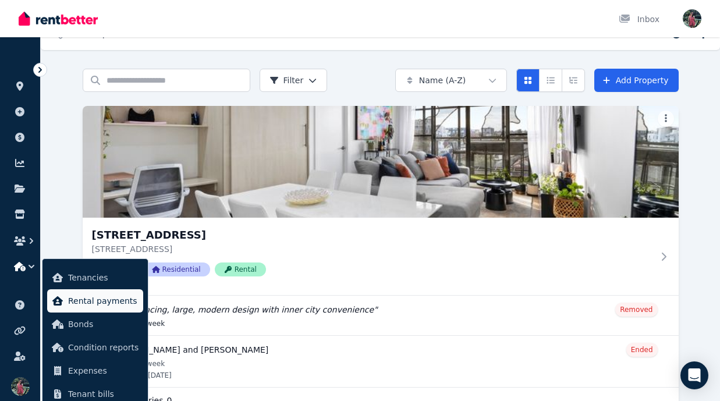
click at [113, 307] on span "Rental payments" at bounding box center [103, 301] width 70 height 14
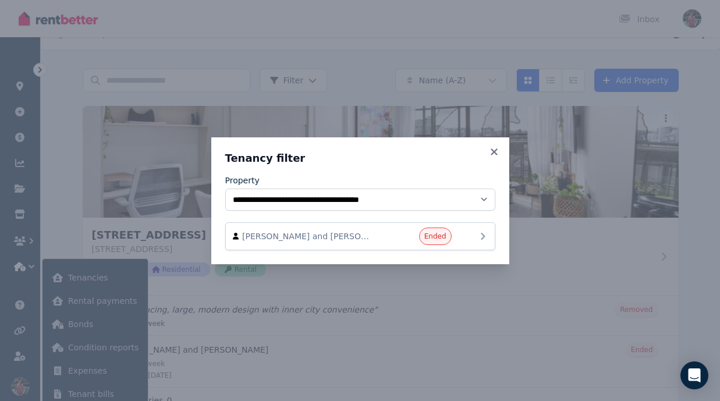
click at [468, 243] on div "[PERSON_NAME] and [PERSON_NAME]" at bounding box center [360, 236] width 255 height 17
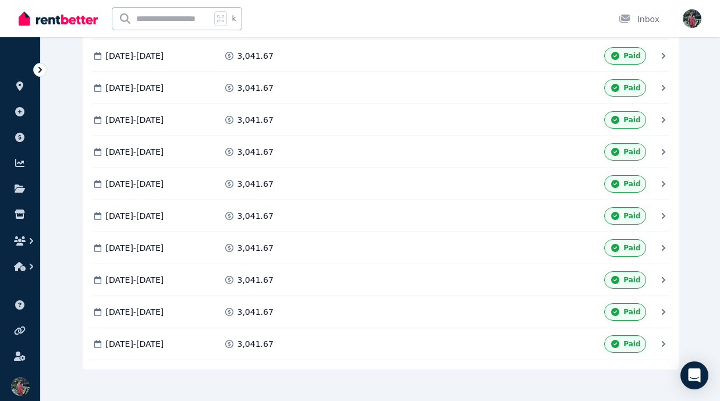
scroll to position [314, 0]
click at [662, 340] on icon at bounding box center [663, 343] width 3 height 6
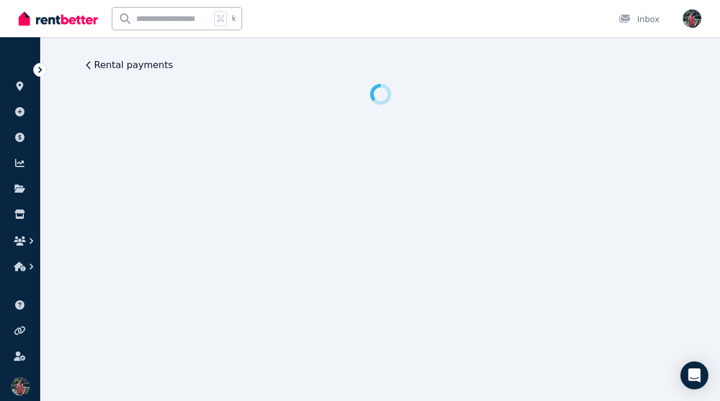
scroll to position [0, 0]
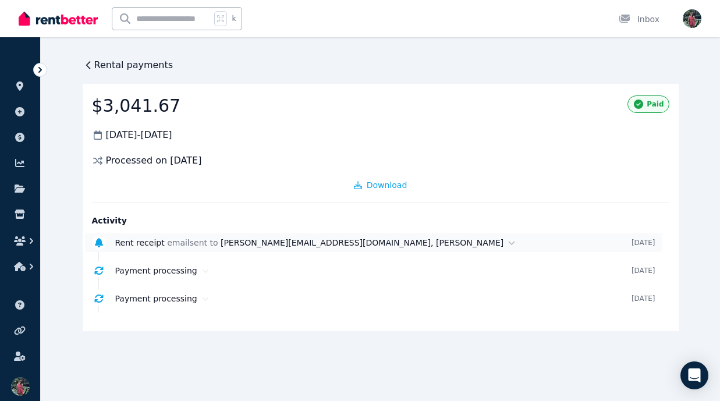
click at [509, 244] on icon at bounding box center [512, 242] width 6 height 3
